Goal: Information Seeking & Learning: Learn about a topic

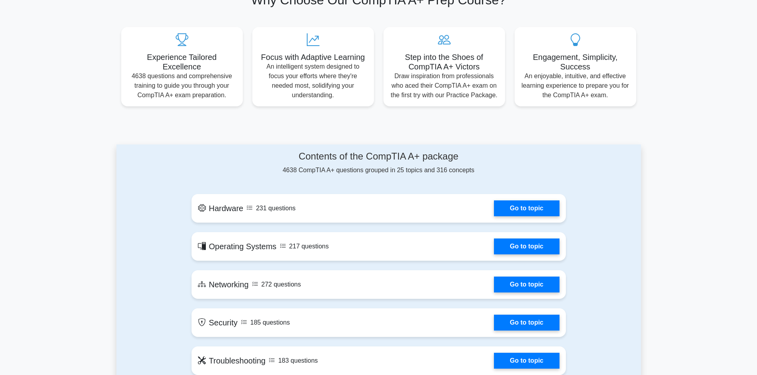
scroll to position [278, 0]
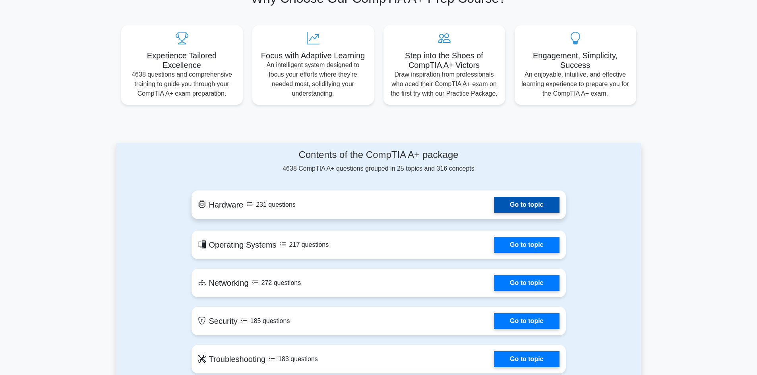
click at [505, 204] on link "Go to topic" at bounding box center [526, 205] width 65 height 16
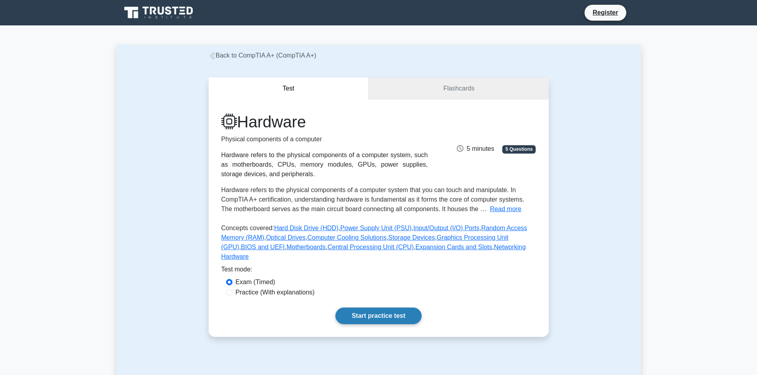
click at [370, 298] on div "Hardware Physical components of a computer Hardware refers to the physical comp…" at bounding box center [378, 218] width 340 height 237
click at [294, 288] on label "Practice (With explanations)" at bounding box center [274, 293] width 79 height 10
click at [232, 290] on input "Practice (With explanations)" at bounding box center [229, 293] width 6 height 6
radio input "true"
click at [363, 308] on link "Start practice test" at bounding box center [378, 316] width 86 height 17
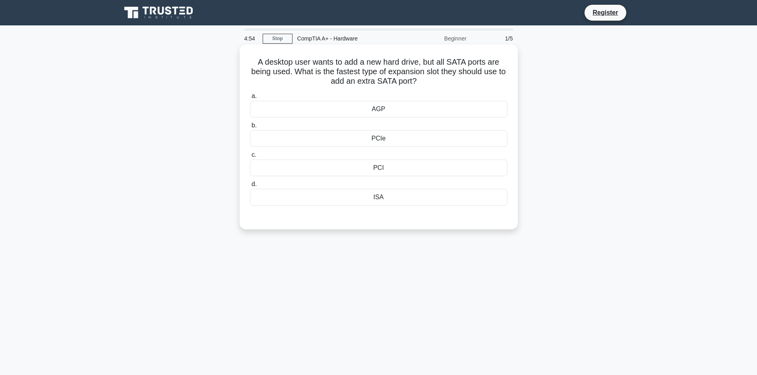
click at [384, 144] on div "PCIe" at bounding box center [378, 138] width 257 height 17
click at [250, 128] on input "b. PCIe" at bounding box center [250, 125] width 0 height 5
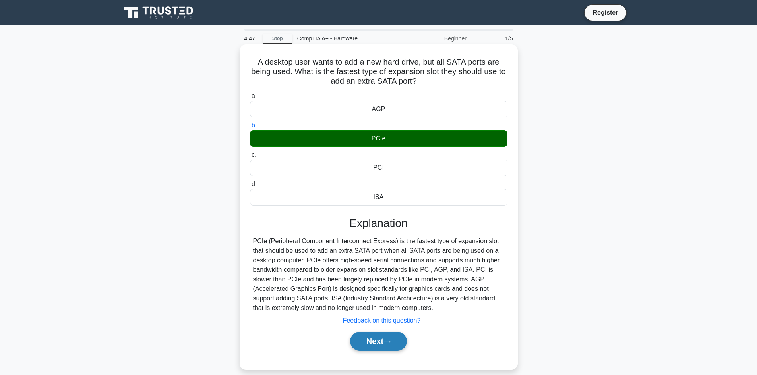
click at [371, 341] on button "Next" at bounding box center [378, 341] width 57 height 19
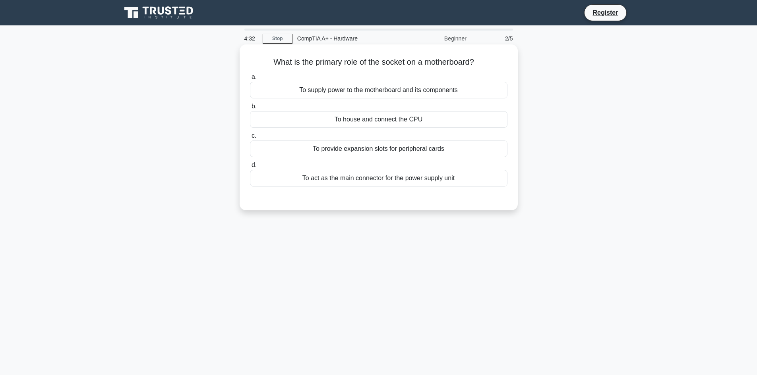
click at [380, 91] on div "To supply power to the motherboard and its components" at bounding box center [378, 90] width 257 height 17
click at [250, 80] on input "a. To supply power to the motherboard and its components" at bounding box center [250, 77] width 0 height 5
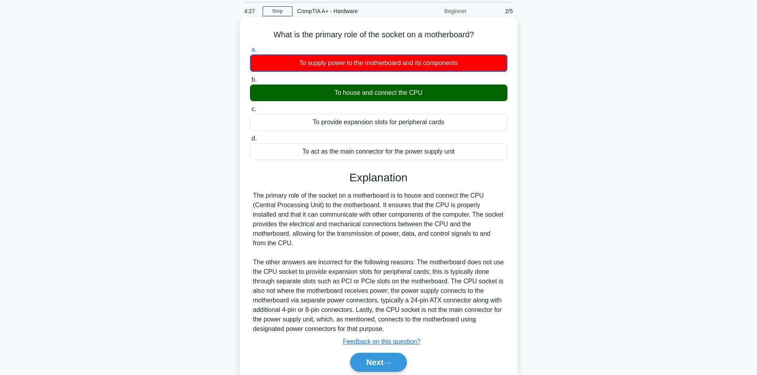
scroll to position [58, 0]
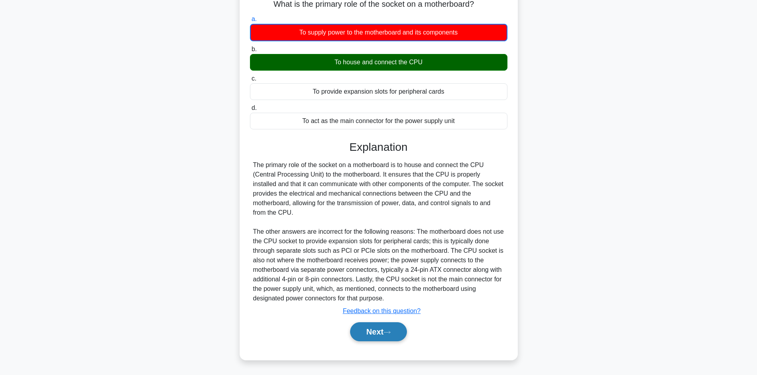
click at [378, 326] on button "Next" at bounding box center [378, 331] width 57 height 19
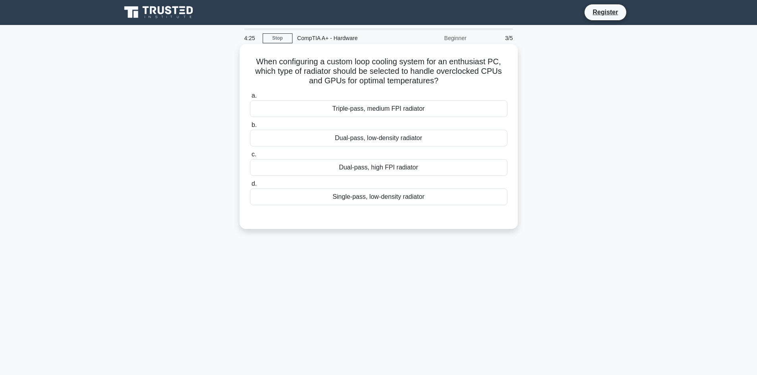
scroll to position [0, 0]
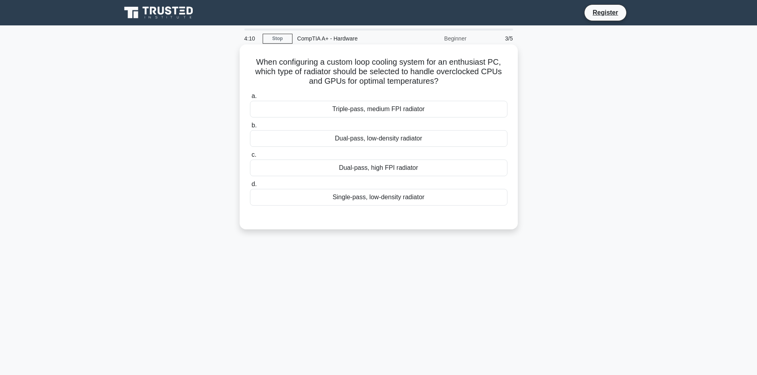
click at [394, 166] on div "Dual-pass, high FPI radiator" at bounding box center [378, 168] width 257 height 17
click at [250, 158] on input "c. Dual-pass, high FPI radiator" at bounding box center [250, 154] width 0 height 5
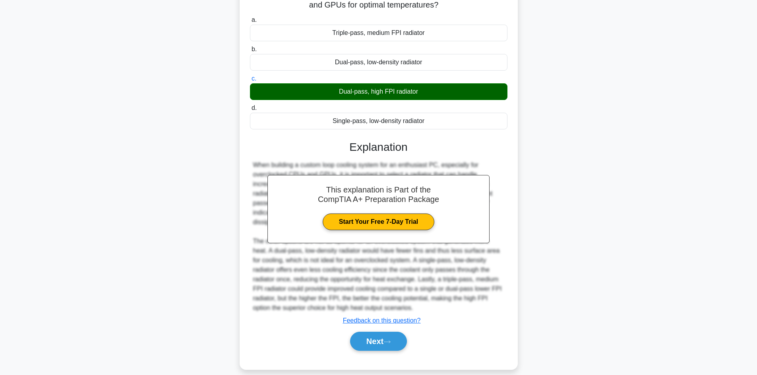
scroll to position [77, 0]
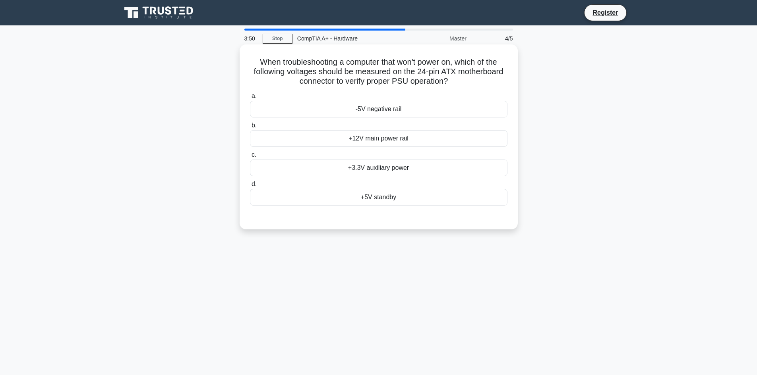
click at [381, 137] on div "+12V main power rail" at bounding box center [378, 138] width 257 height 17
click at [250, 128] on input "b. +12V main power rail" at bounding box center [250, 125] width 0 height 5
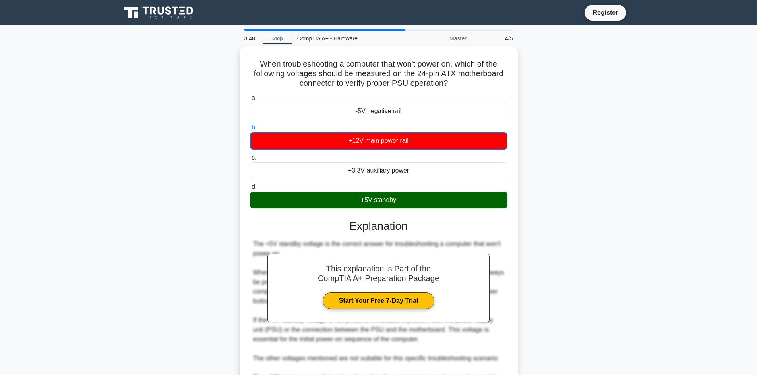
click at [544, 96] on div "When troubleshooting a computer that won't power on, which of the following vol…" at bounding box center [378, 299] width 524 height 507
